Goal: Navigation & Orientation: Find specific page/section

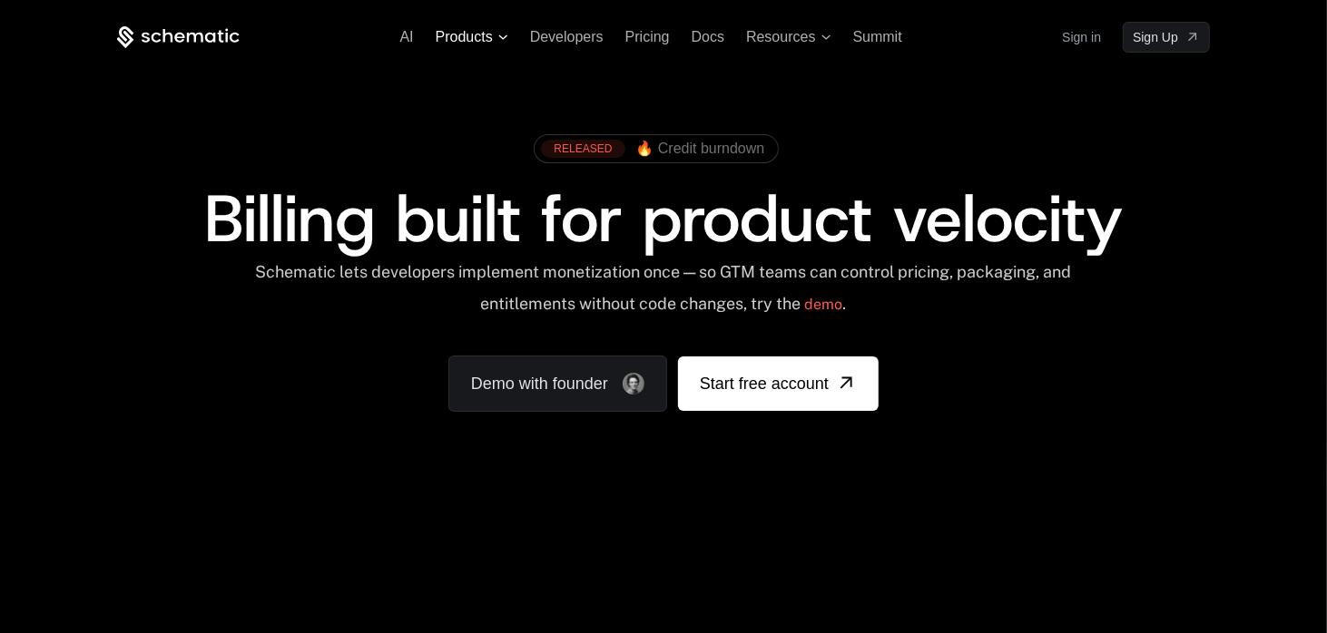
click at [503, 34] on icon at bounding box center [503, 36] width 10 height 5
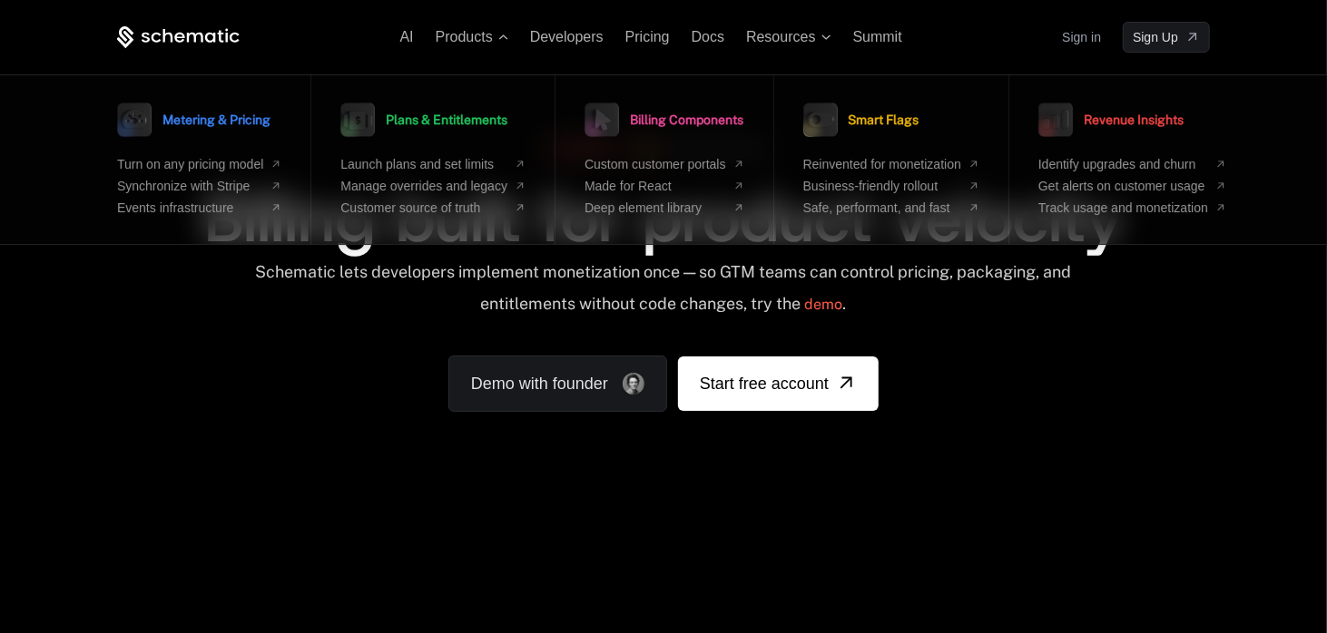
click at [287, 389] on div "RELEASED 🔥 Credit burndown Billing built for product velocity Schematic lets de…" at bounding box center [663, 268] width 1093 height 287
click at [339, 394] on div "RELEASED 🔥 Credit burndown Billing built for product velocity Schematic lets de…" at bounding box center [663, 268] width 1093 height 287
click at [968, 372] on div "RELEASED 🔥 Credit burndown Billing built for product velocity Schematic lets de…" at bounding box center [663, 268] width 1093 height 287
click at [508, 42] on span "Products" at bounding box center [472, 37] width 73 height 16
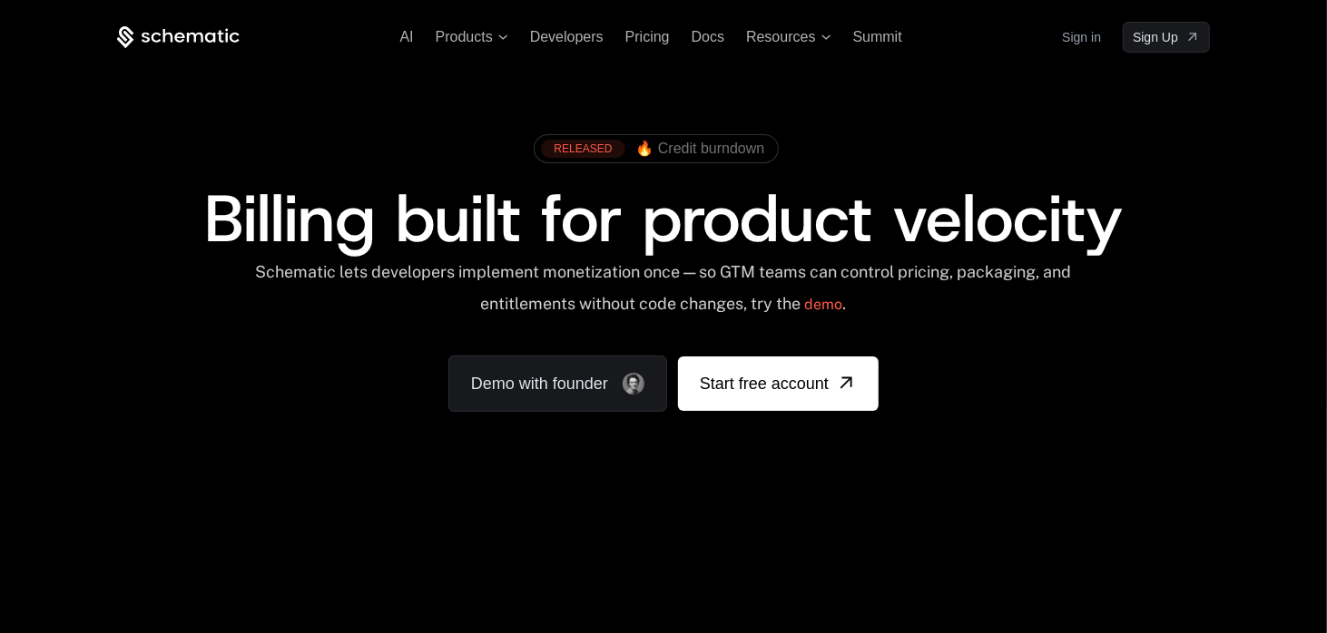
click at [964, 366] on div "RELEASED 🔥 Credit burndown Billing built for product velocity Schematic lets de…" at bounding box center [663, 268] width 1093 height 287
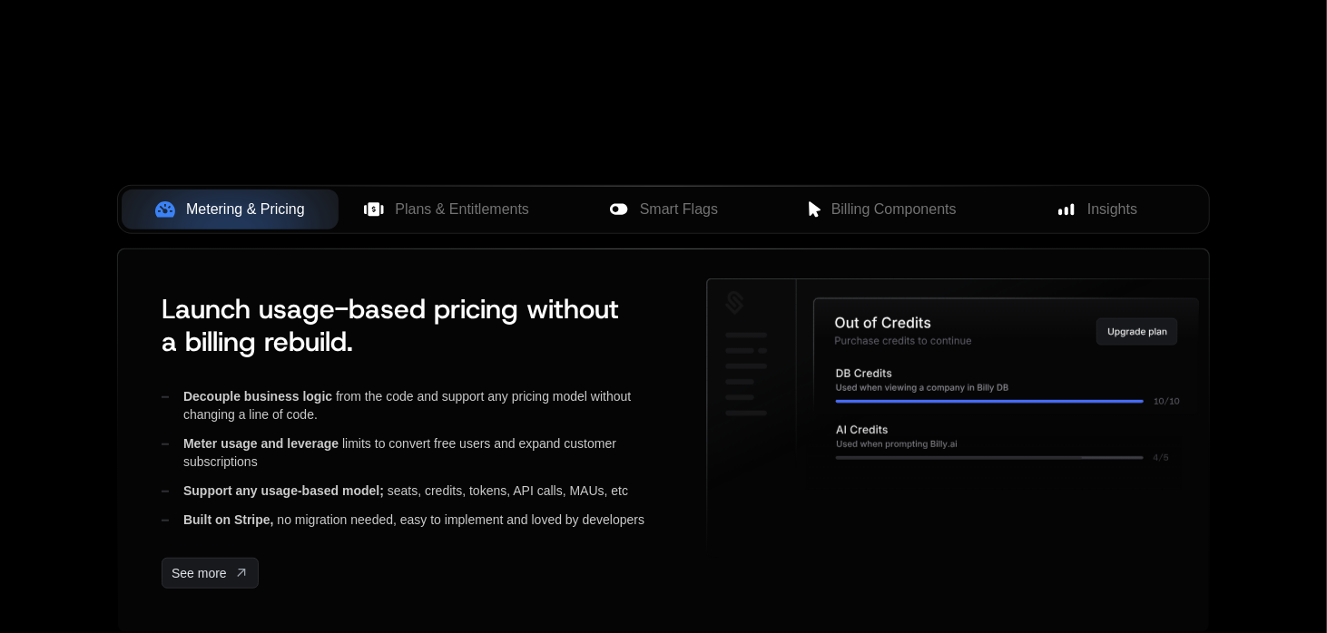
scroll to position [793, 0]
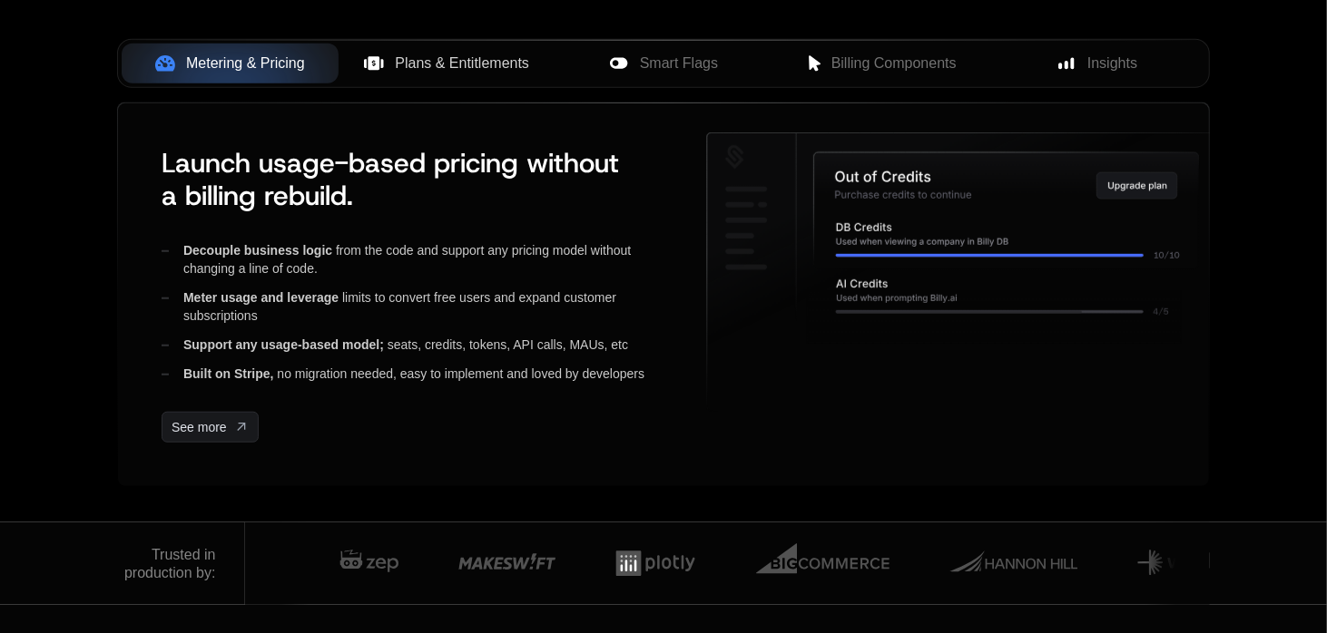
click at [449, 72] on span "Plans & Entitlements" at bounding box center [462, 64] width 134 height 22
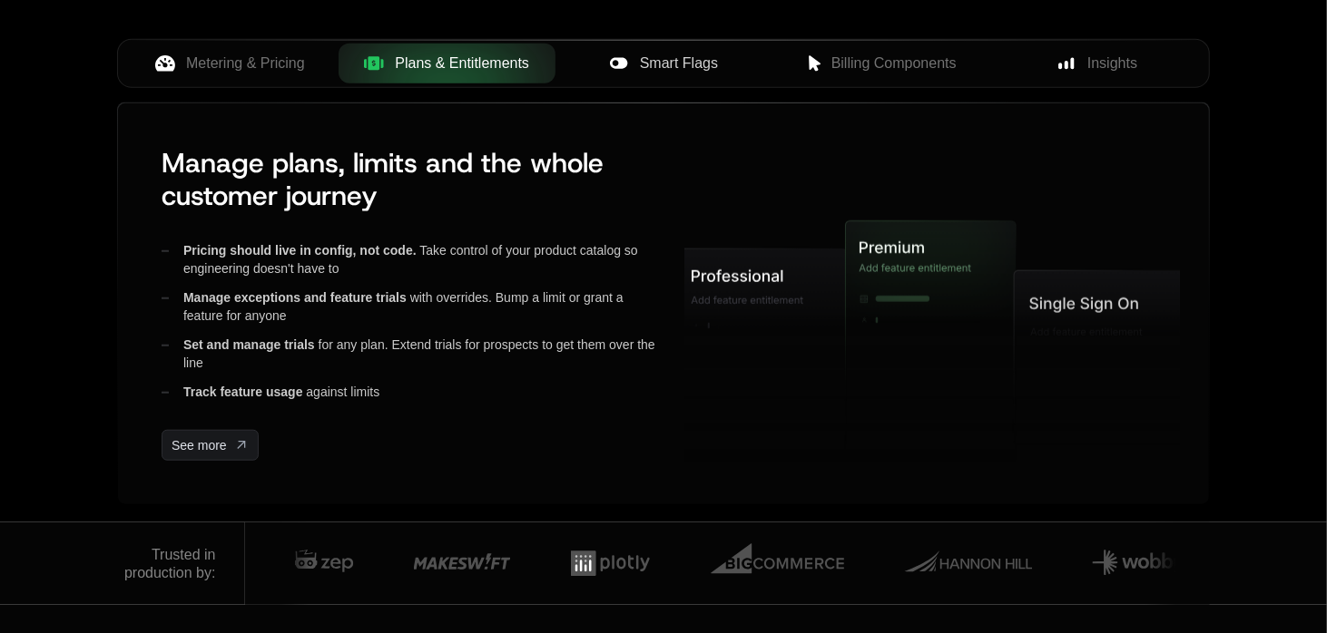
click at [609, 68] on icon at bounding box center [619, 64] width 20 height 20
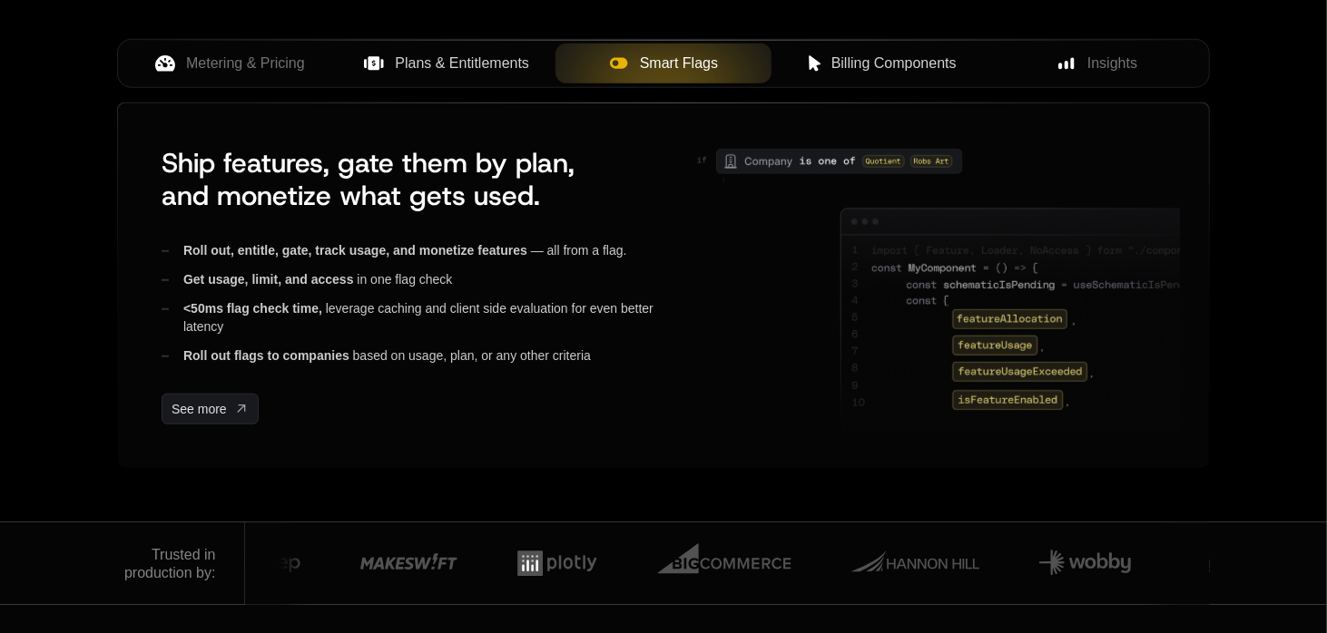
click at [832, 60] on span "Billing Components" at bounding box center [893, 64] width 125 height 22
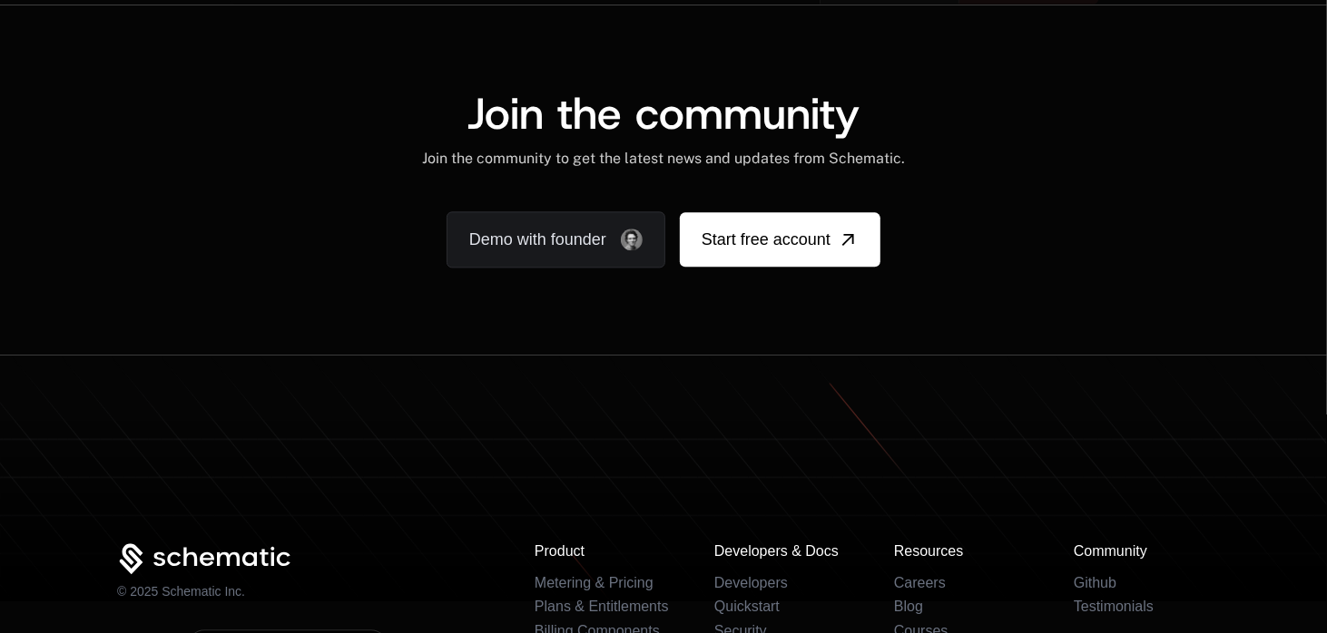
scroll to position [11333, 0]
